Goal: Check status: Check status

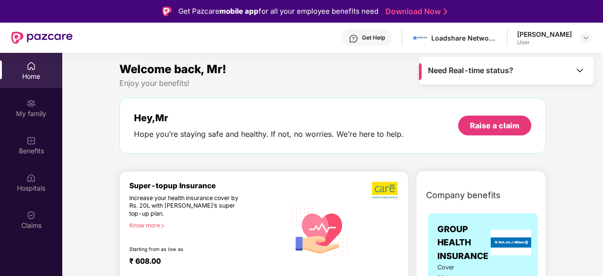
scroll to position [47, 0]
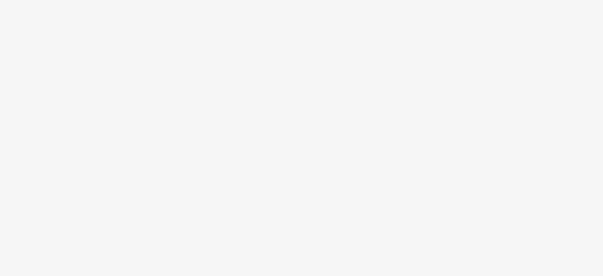
scroll to position [47, 0]
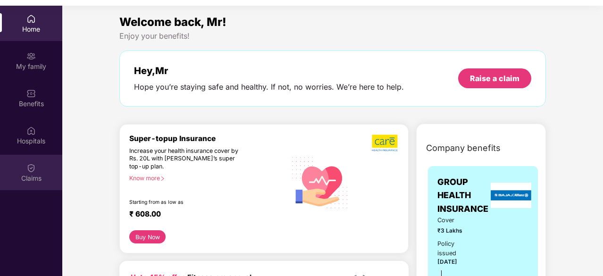
click at [36, 172] on div "Claims" at bounding box center [31, 172] width 62 height 35
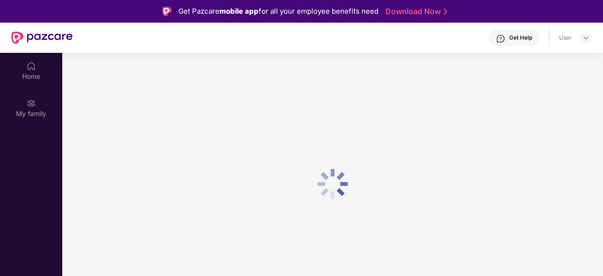
scroll to position [47, 0]
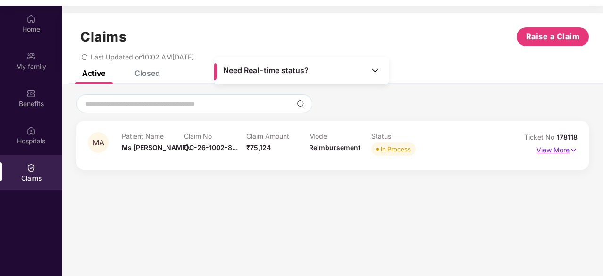
click at [550, 152] on p "View More" at bounding box center [557, 149] width 41 height 13
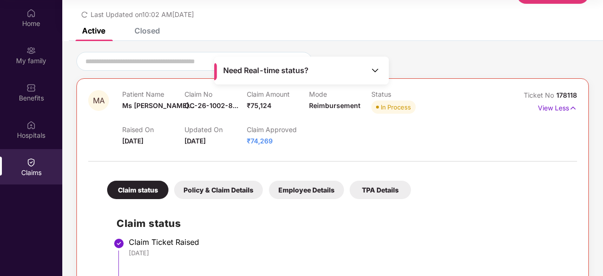
scroll to position [0, 0]
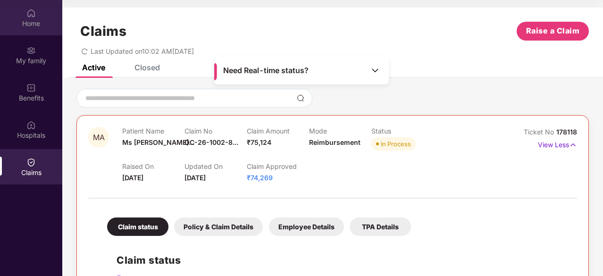
click at [31, 17] on img at bounding box center [30, 12] width 9 height 9
